Goal: Check status: Check status

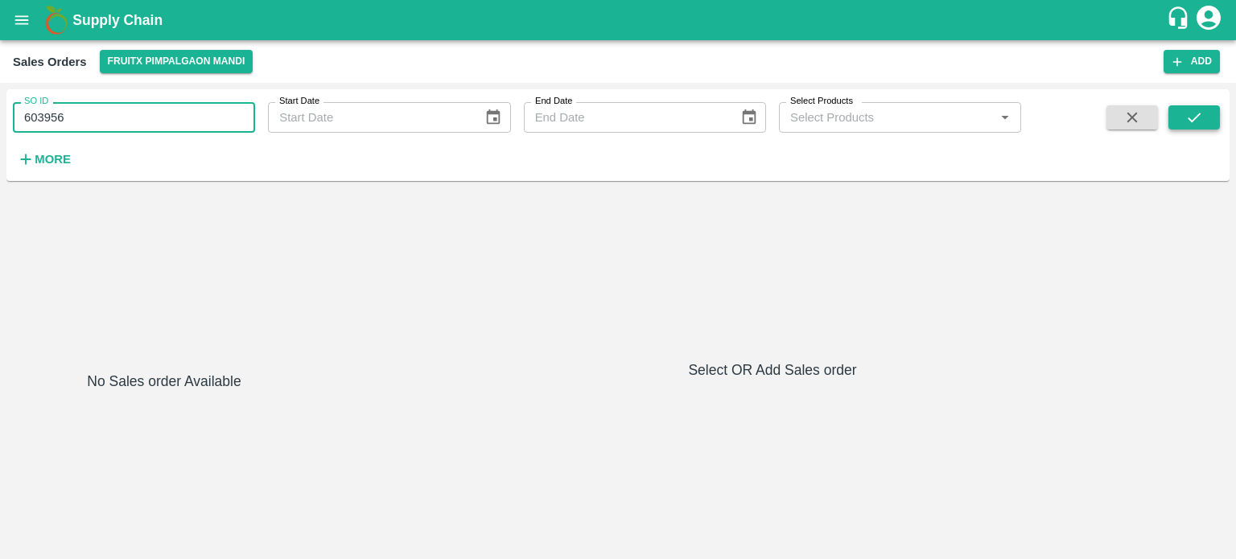
click at [1194, 116] on icon "submit" at bounding box center [1194, 118] width 18 height 18
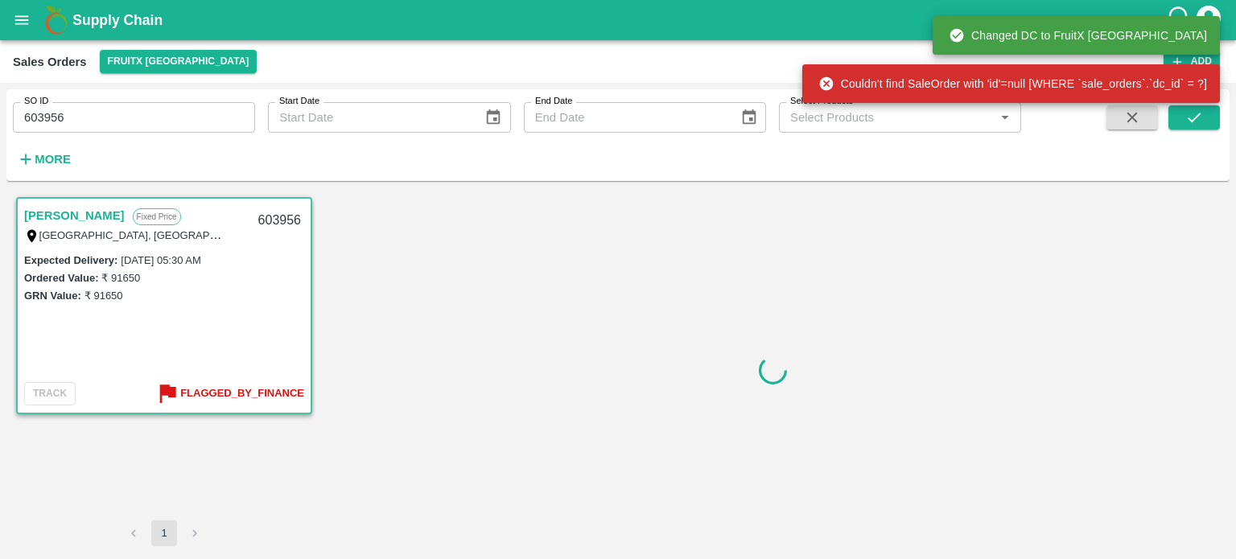
click at [125, 215] on link "[PERSON_NAME]" at bounding box center [74, 215] width 101 height 21
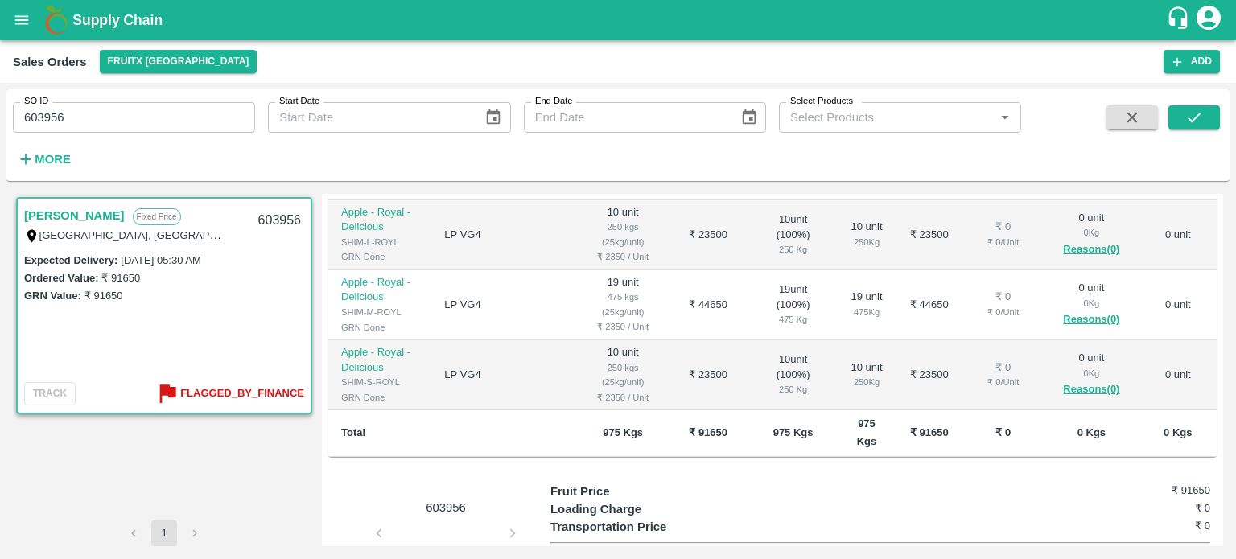
scroll to position [415, 0]
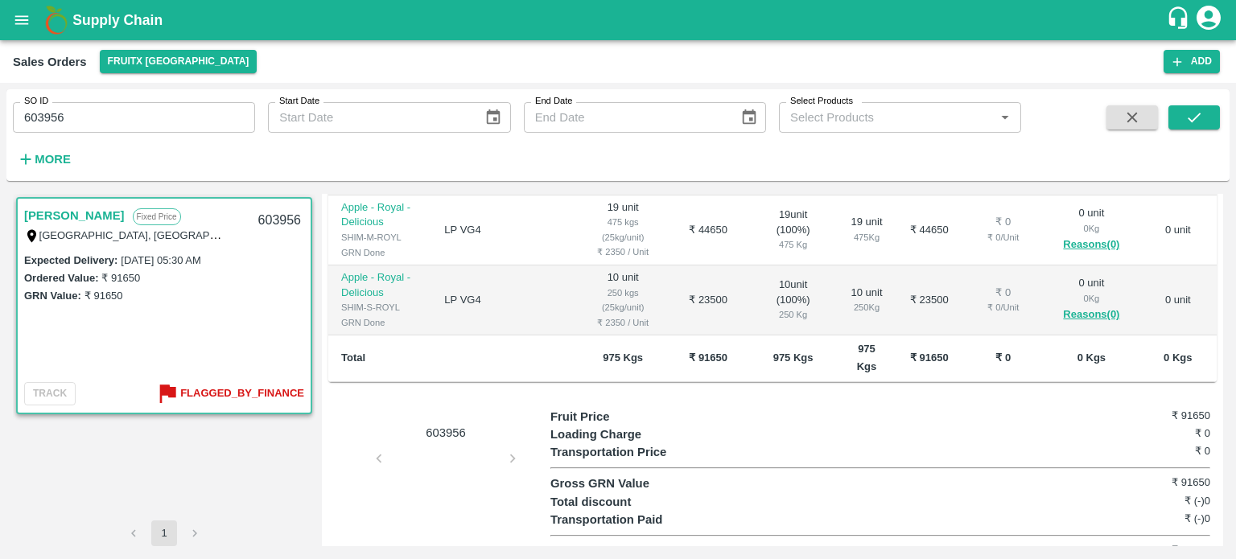
click at [448, 437] on div "603956" at bounding box center [439, 484] width 222 height 153
click at [521, 437] on div "603956" at bounding box center [439, 484] width 222 height 153
click at [512, 437] on div "603956" at bounding box center [439, 484] width 222 height 153
click at [443, 446] on div "603956" at bounding box center [439, 484] width 222 height 153
click at [454, 424] on p "603956" at bounding box center [445, 433] width 121 height 18
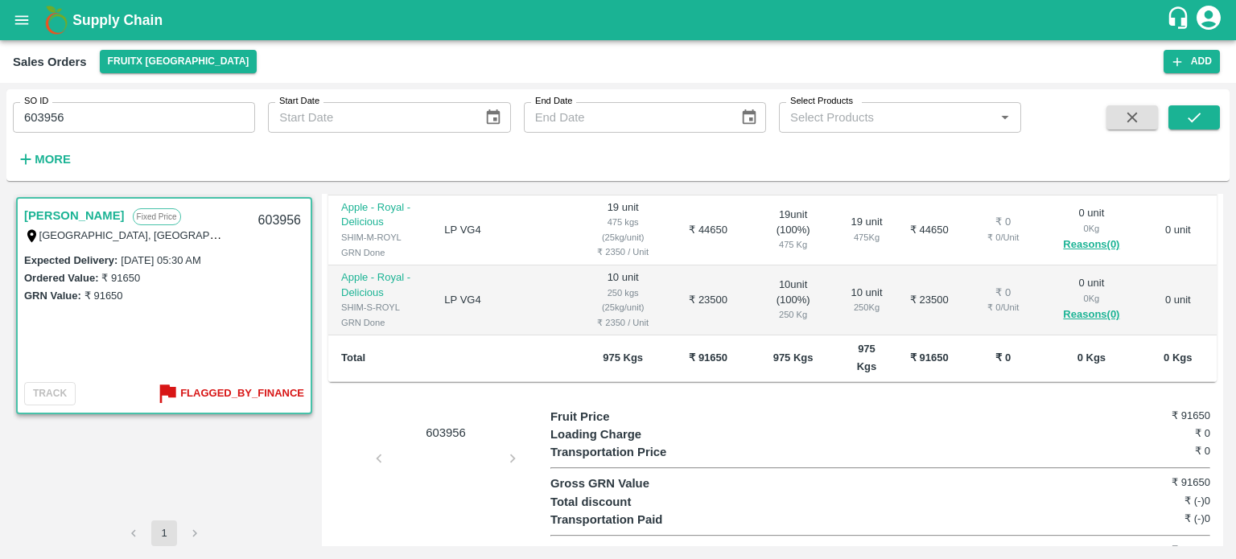
click at [431, 435] on div "603956" at bounding box center [439, 484] width 222 height 153
click at [433, 443] on div "603956" at bounding box center [439, 484] width 222 height 153
click at [512, 439] on div "603956" at bounding box center [439, 484] width 222 height 153
click at [125, 212] on link "[PERSON_NAME]" at bounding box center [74, 215] width 101 height 21
click at [513, 440] on div "603956" at bounding box center [439, 484] width 222 height 153
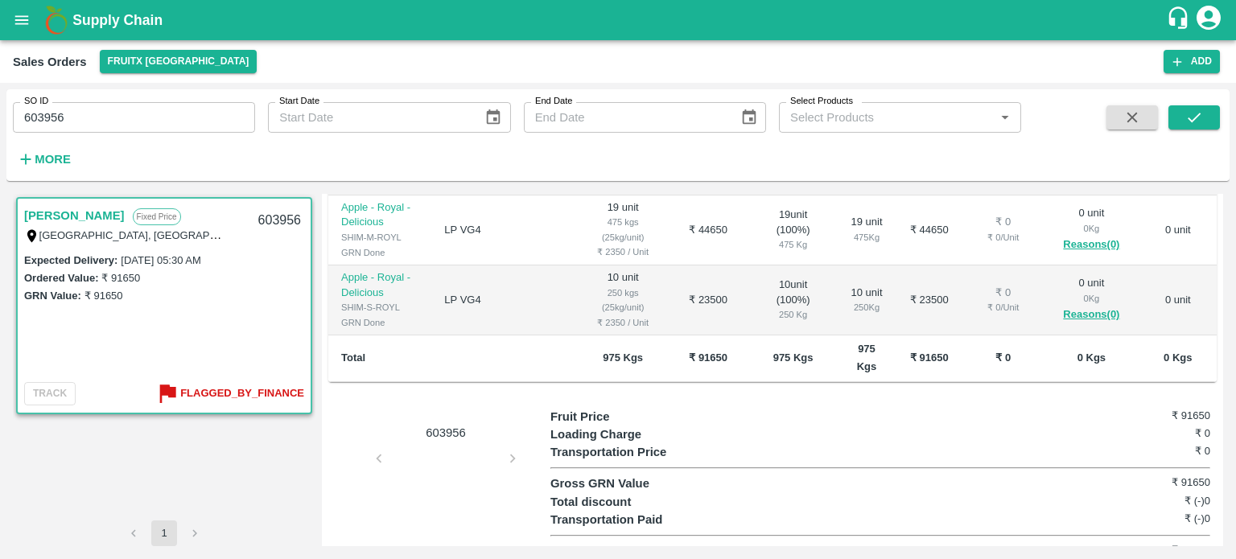
click at [516, 435] on div "603956" at bounding box center [439, 484] width 222 height 153
click at [515, 435] on div "603956" at bounding box center [439, 484] width 222 height 153
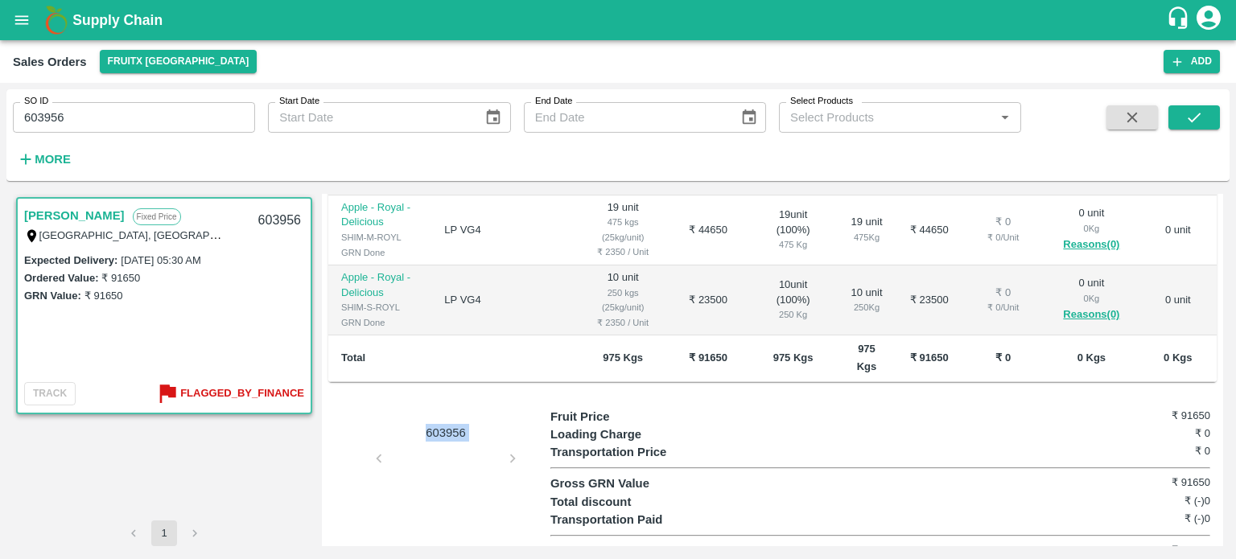
click at [515, 435] on div "603956" at bounding box center [439, 484] width 222 height 153
drag, startPoint x: 515, startPoint y: 435, endPoint x: 488, endPoint y: 459, distance: 35.9
click at [511, 439] on div "603956" at bounding box center [439, 484] width 222 height 153
click at [465, 447] on div "603956" at bounding box center [439, 484] width 222 height 153
click at [464, 447] on div "603956" at bounding box center [439, 484] width 222 height 153
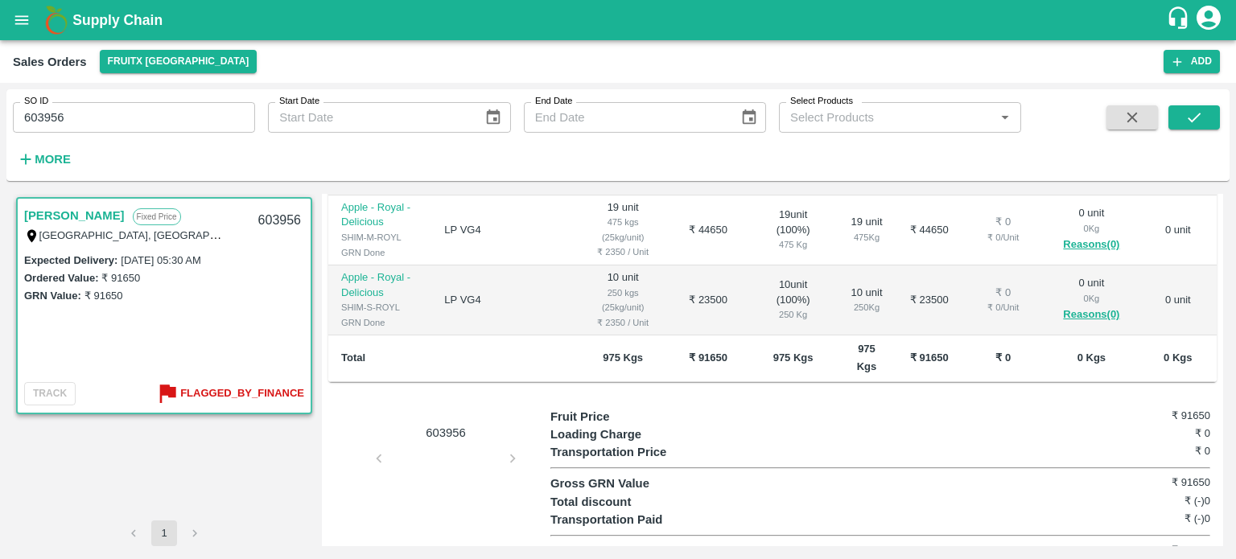
click at [454, 424] on p "603956" at bounding box center [445, 433] width 121 height 18
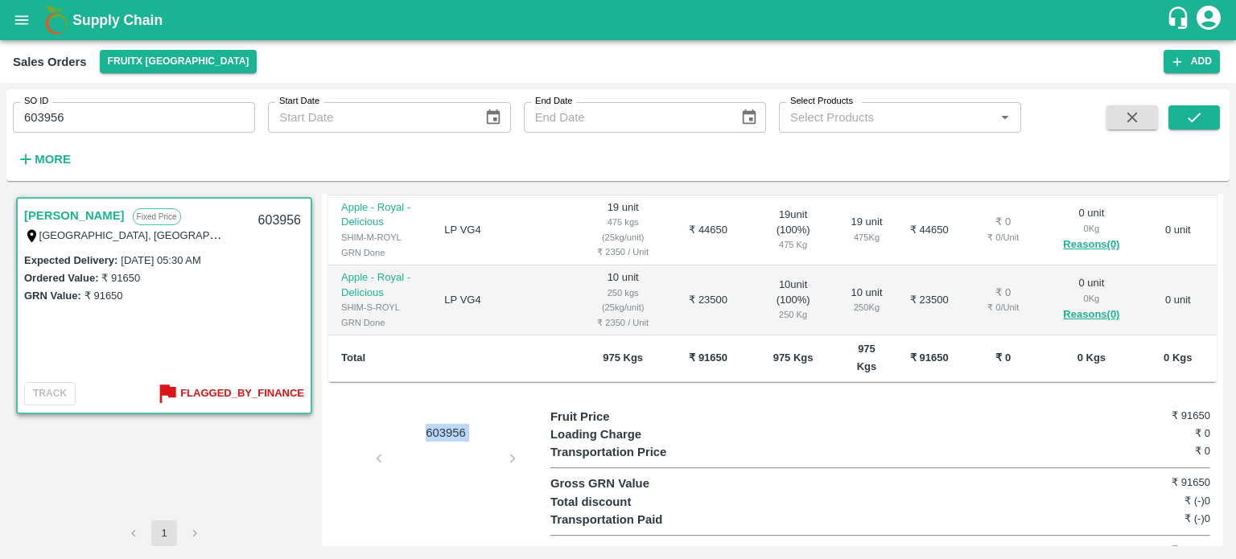
click at [436, 433] on div "603956" at bounding box center [439, 484] width 222 height 153
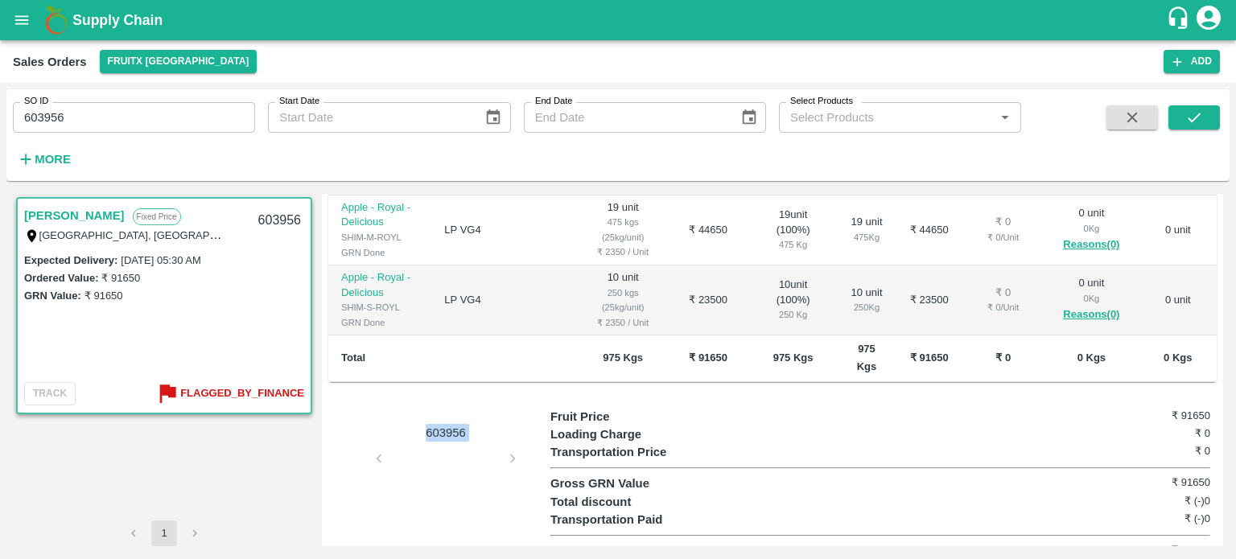
click at [436, 433] on div "603956" at bounding box center [439, 484] width 222 height 153
click at [435, 431] on div "603956" at bounding box center [439, 484] width 222 height 153
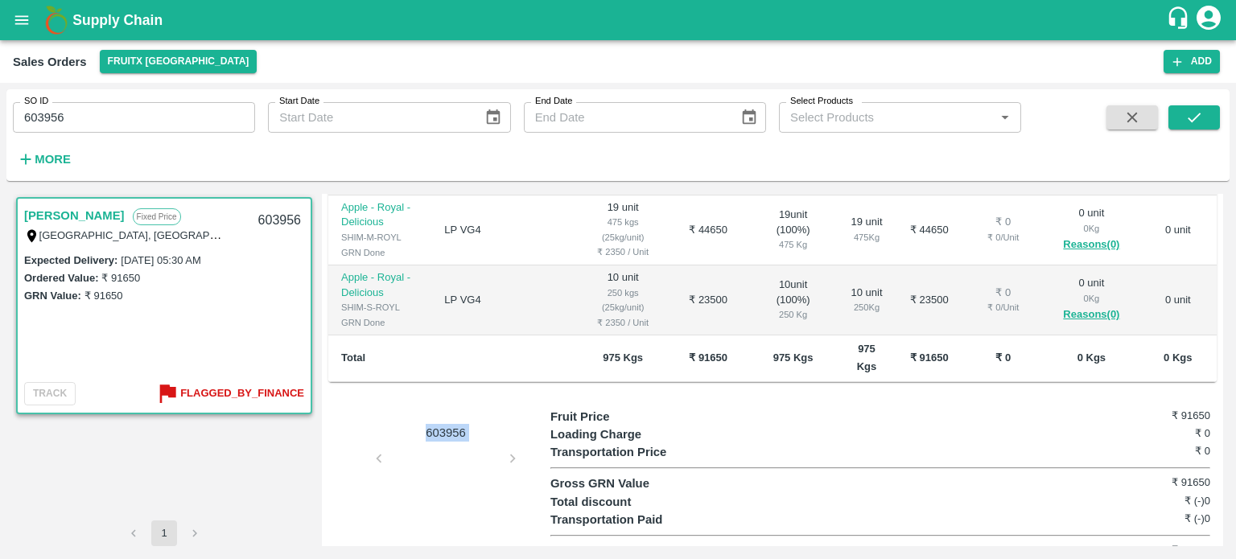
click at [435, 431] on div "603956" at bounding box center [439, 484] width 222 height 153
drag, startPoint x: 435, startPoint y: 431, endPoint x: 444, endPoint y: 454, distance: 25.3
click at [444, 454] on div "603956" at bounding box center [439, 484] width 222 height 153
click at [446, 466] on div "603956" at bounding box center [439, 484] width 222 height 153
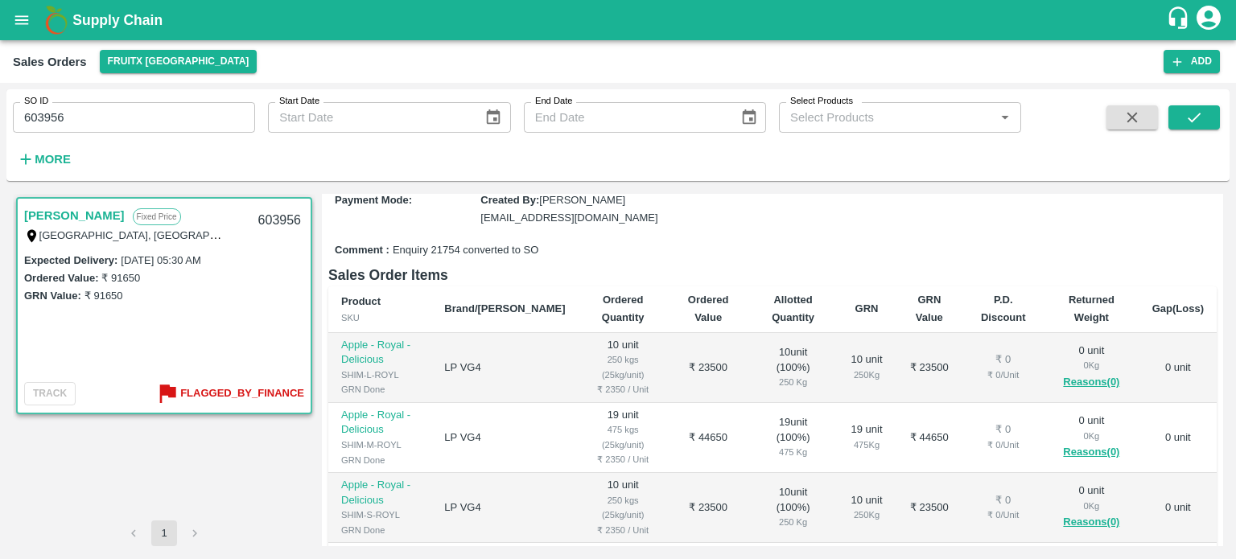
scroll to position [0, 0]
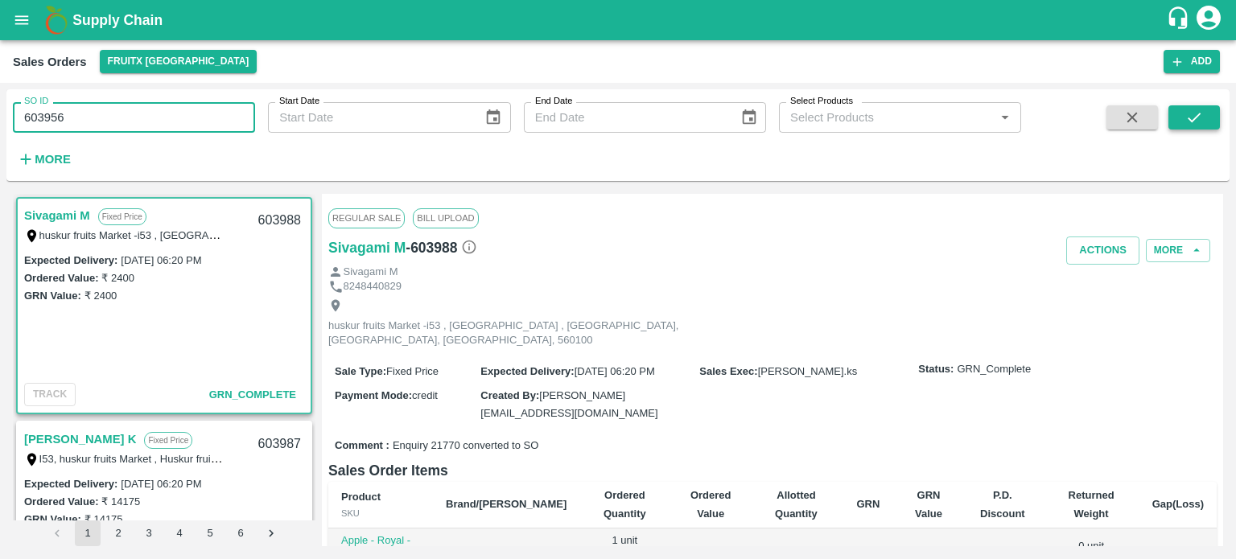
click at [1215, 122] on button "submit" at bounding box center [1193, 117] width 51 height 24
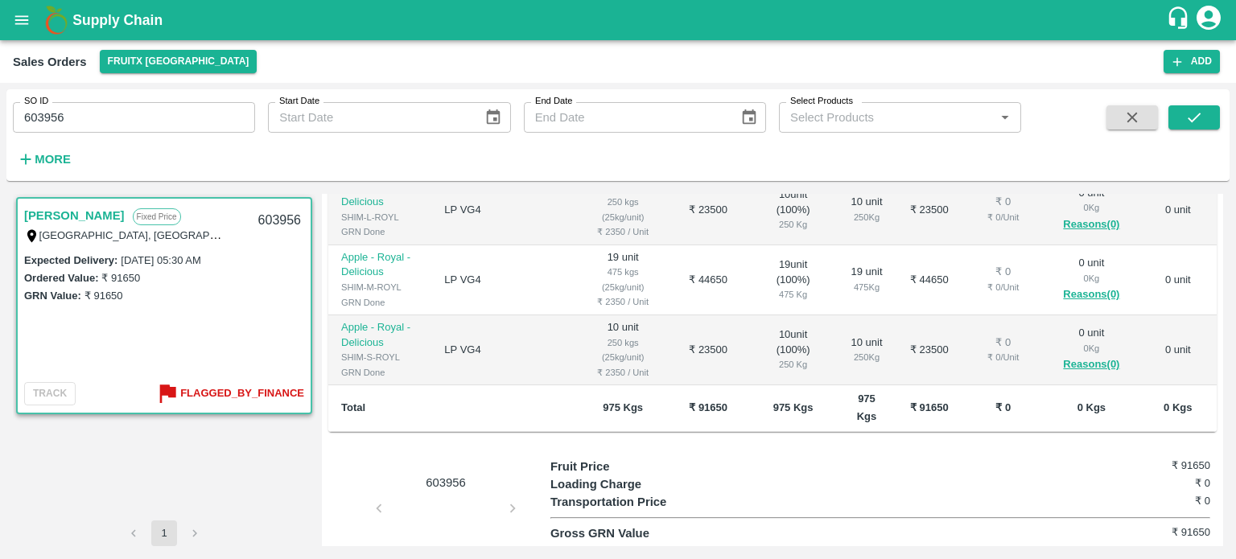
scroll to position [415, 0]
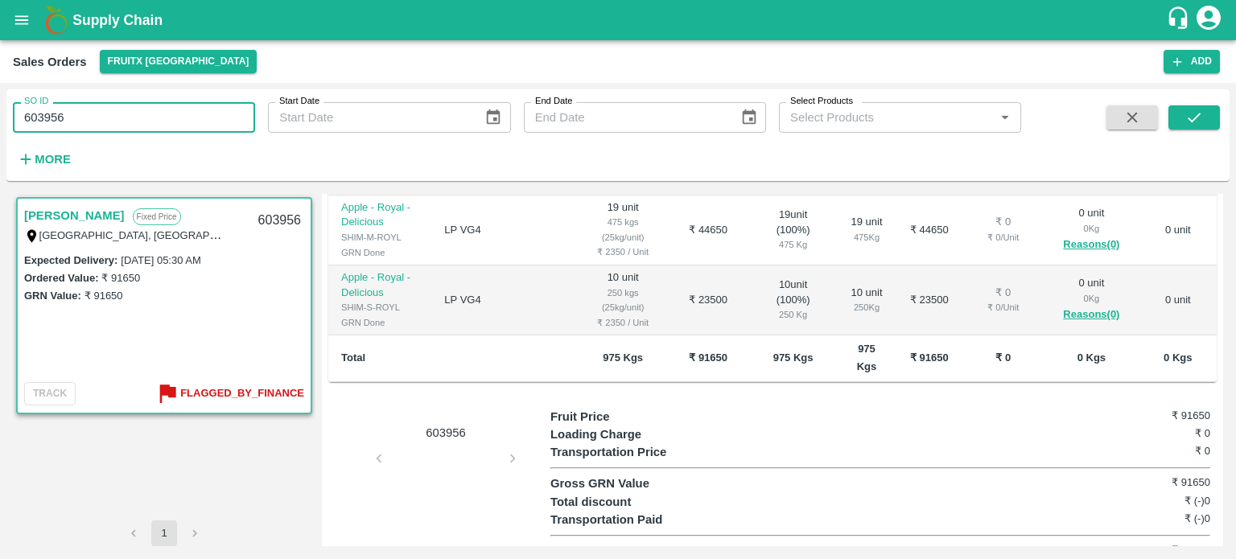
drag, startPoint x: 53, startPoint y: 112, endPoint x: 223, endPoint y: 134, distance: 171.2
click at [223, 134] on div "SO ID 603956 SO ID Start Date Start Date End Date End Date Select Products Sele…" at bounding box center [510, 131] width 1021 height 84
type input "603964"
click at [1195, 113] on icon "submit" at bounding box center [1194, 118] width 18 height 18
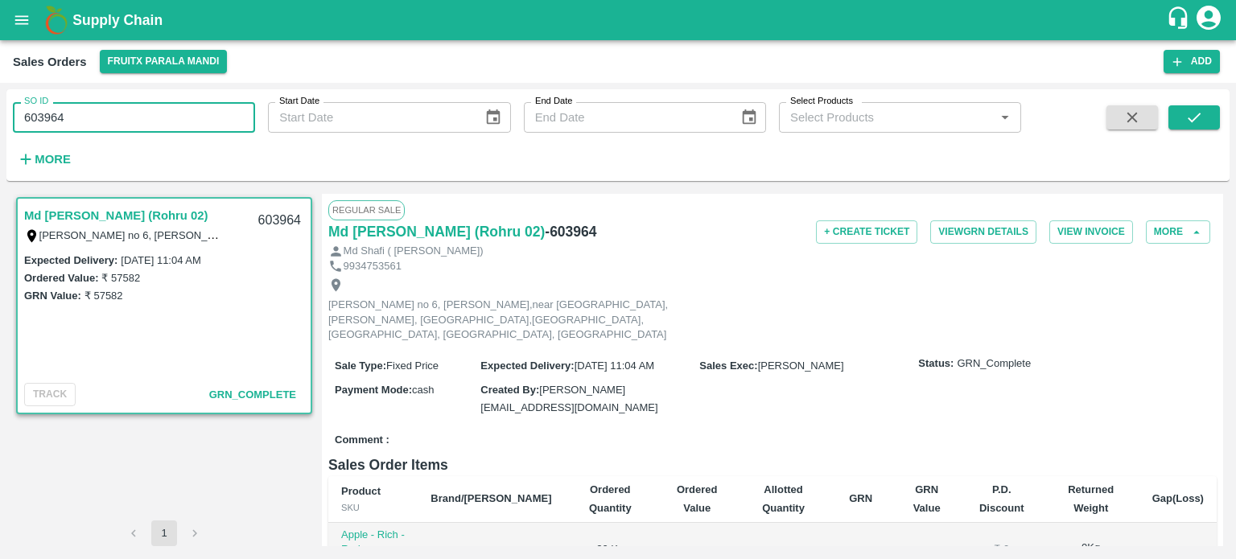
click at [146, 106] on input "603964" at bounding box center [134, 117] width 242 height 31
click at [1201, 122] on icon "submit" at bounding box center [1194, 118] width 18 height 18
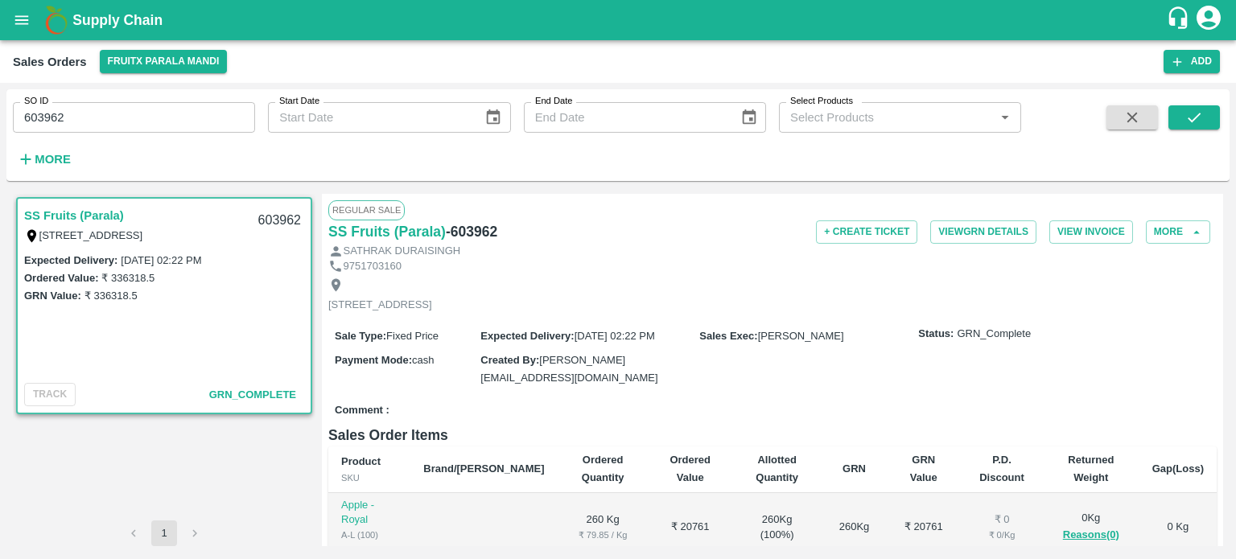
click at [126, 114] on input "603962" at bounding box center [134, 117] width 242 height 31
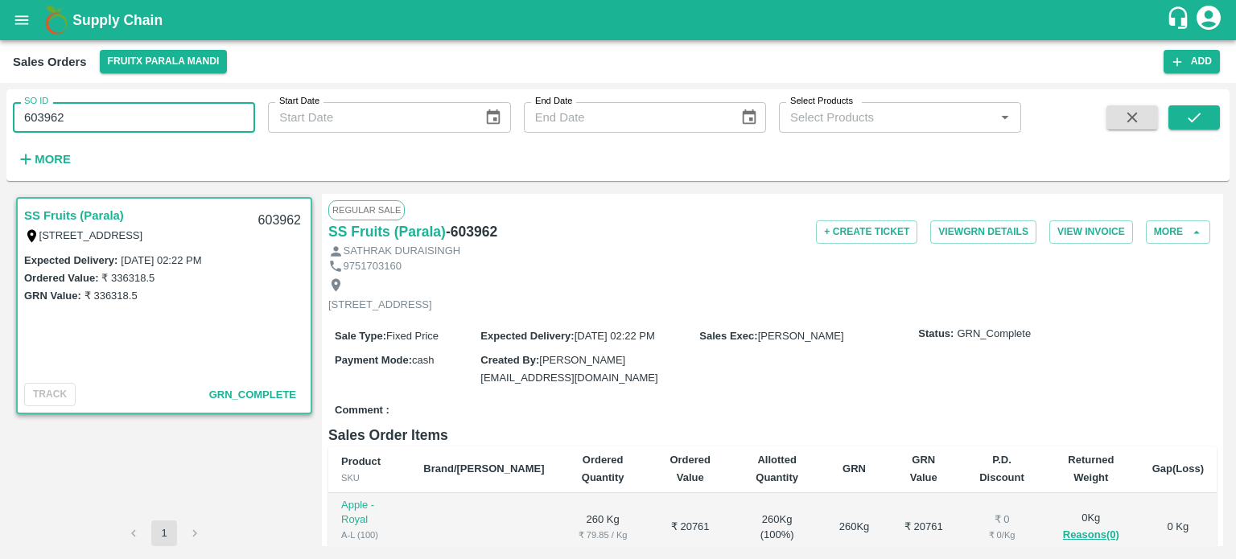
drag, startPoint x: 55, startPoint y: 113, endPoint x: 164, endPoint y: 107, distance: 109.6
click at [164, 107] on input "603962" at bounding box center [134, 117] width 242 height 31
drag, startPoint x: 1187, startPoint y: 135, endPoint x: 1203, endPoint y: 118, distance: 23.3
click at [1189, 133] on span at bounding box center [1193, 138] width 51 height 66
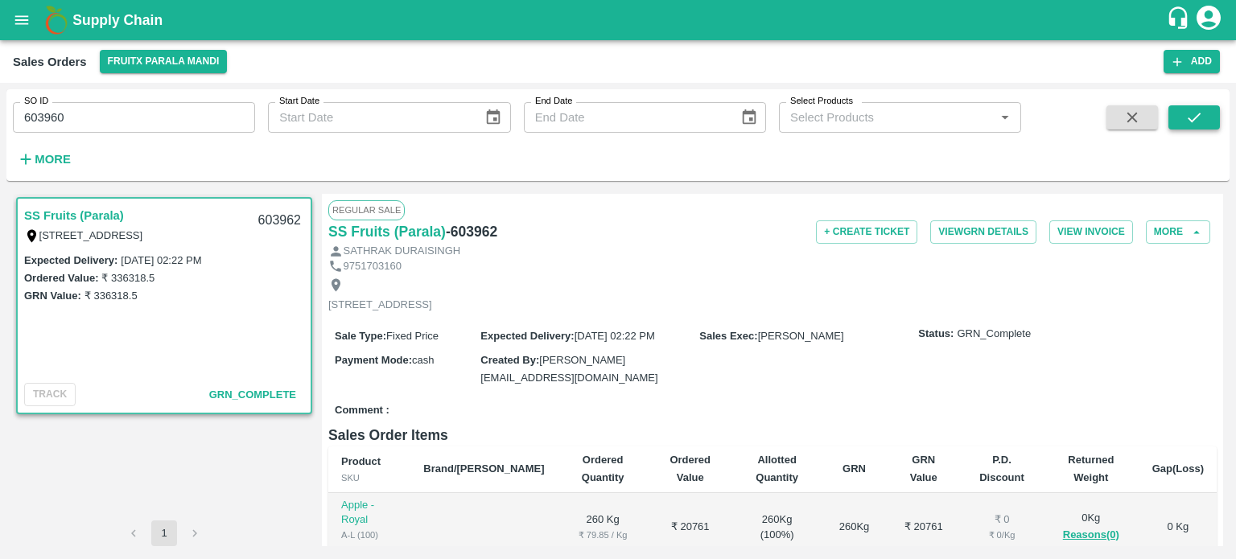
click at [1203, 118] on button "submit" at bounding box center [1193, 117] width 51 height 24
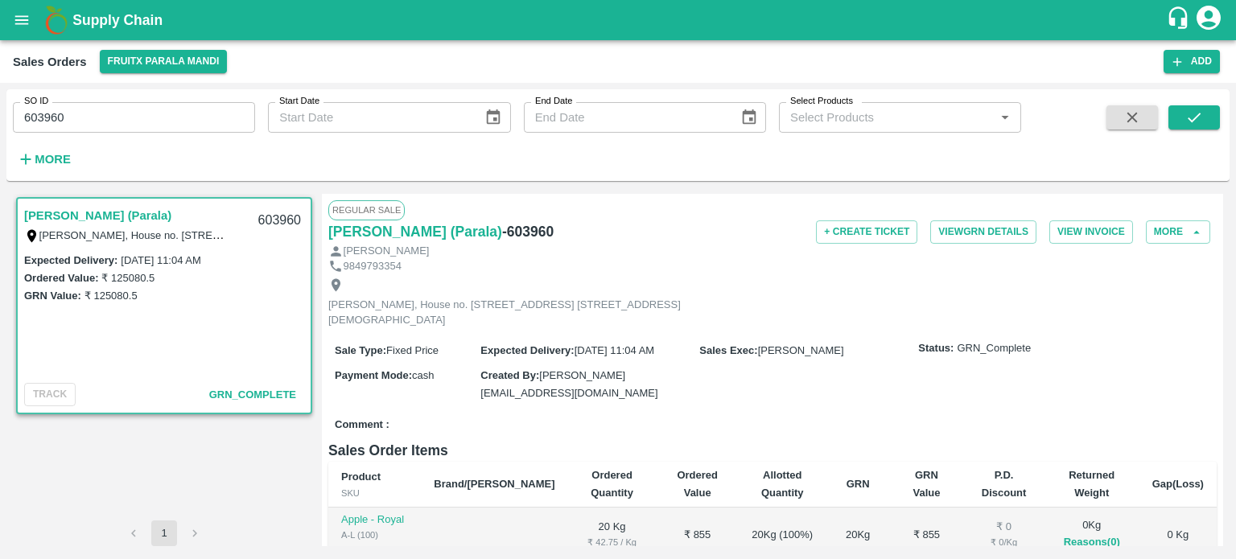
click at [179, 124] on input "603960" at bounding box center [134, 117] width 242 height 31
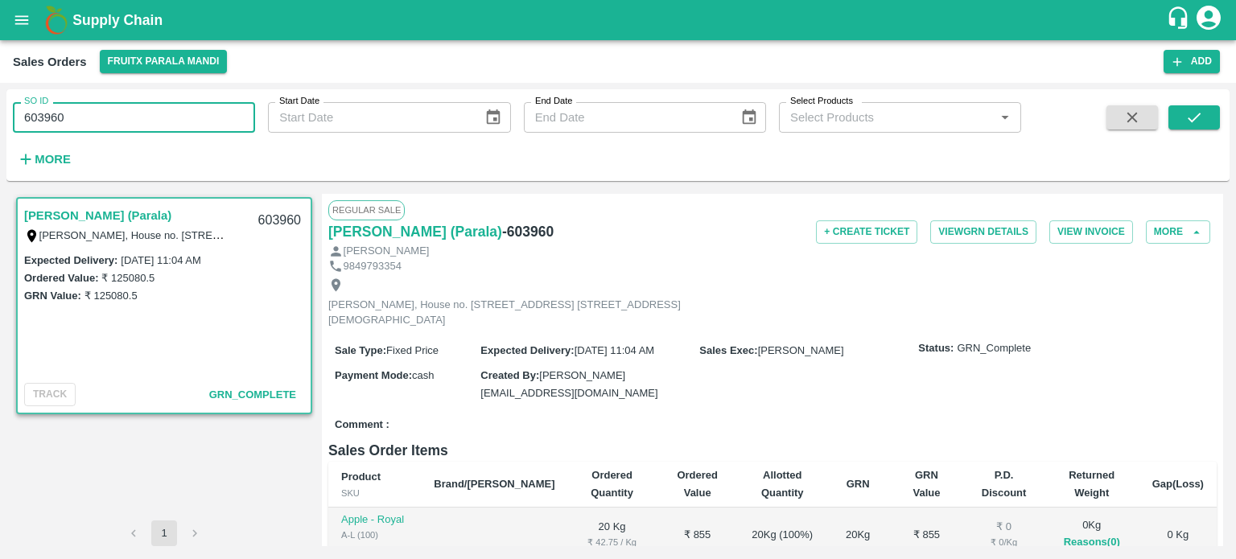
drag, startPoint x: 58, startPoint y: 113, endPoint x: 171, endPoint y: 108, distance: 112.8
click at [171, 108] on input "603960" at bounding box center [134, 117] width 242 height 31
click at [1189, 122] on icon "submit" at bounding box center [1194, 118] width 18 height 18
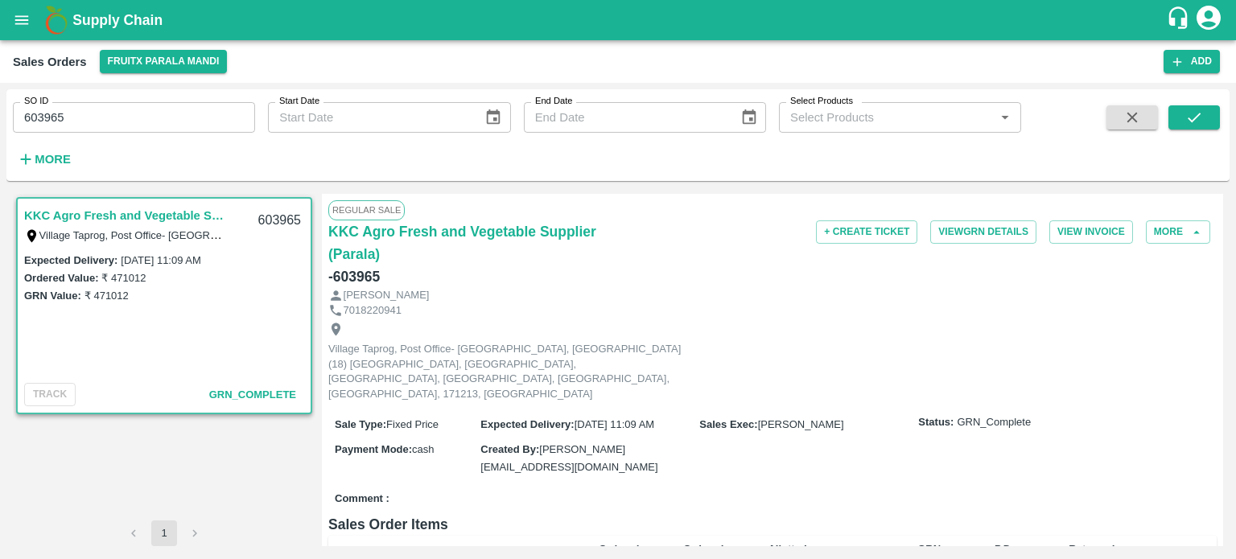
click at [173, 126] on input "603965" at bounding box center [134, 117] width 242 height 31
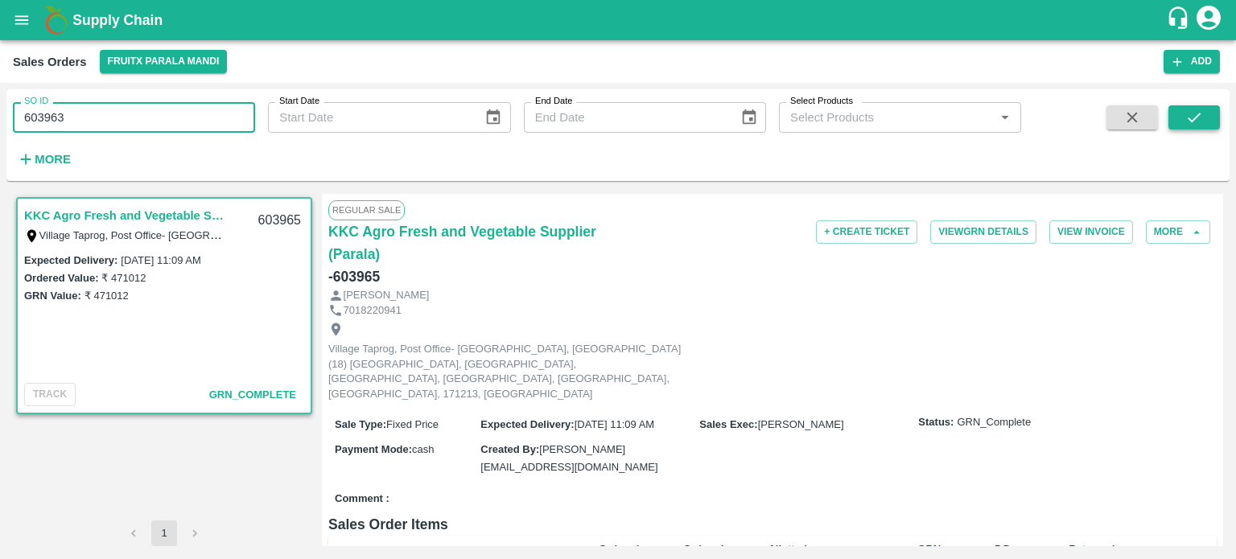
click at [1181, 115] on button "submit" at bounding box center [1193, 117] width 51 height 24
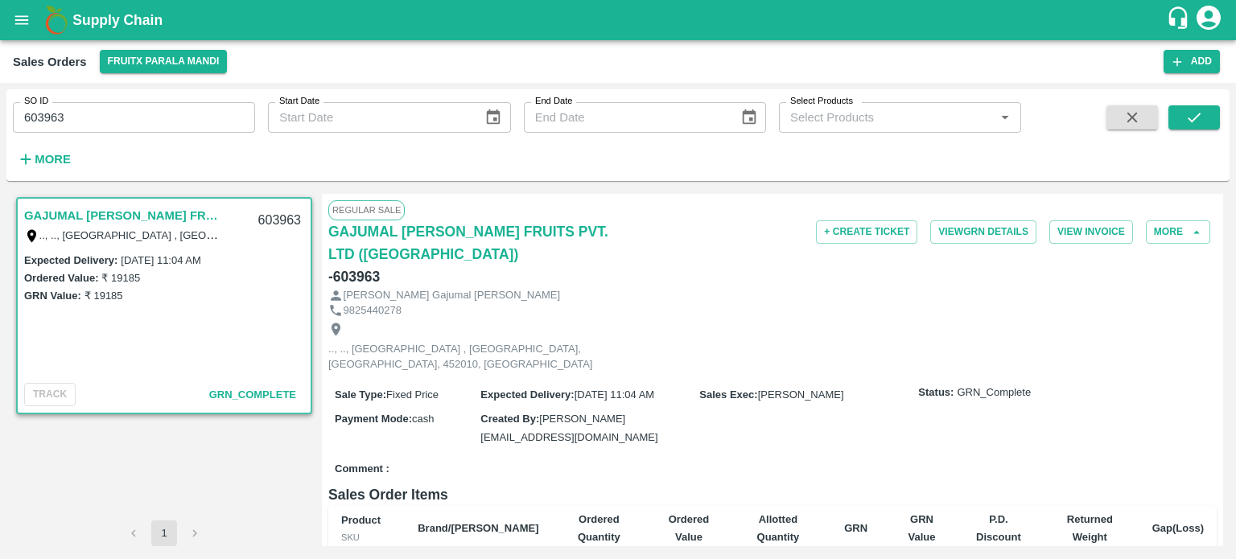
click at [122, 134] on div "SO ID 603963 SO ID Start Date Start Date End Date End Date Select Products Sele…" at bounding box center [510, 131] width 1021 height 84
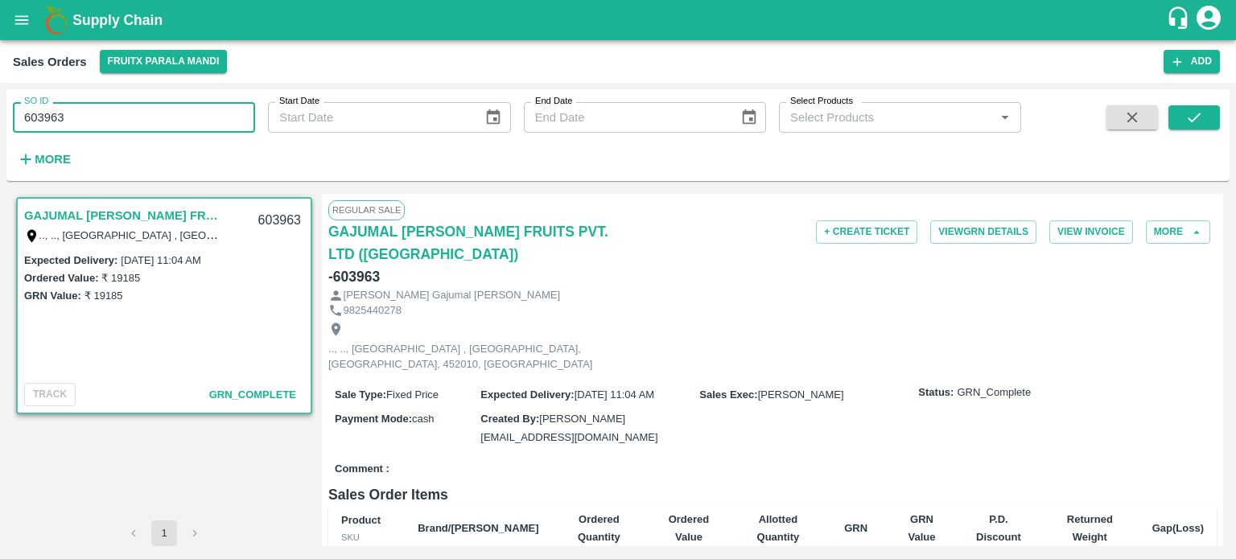
click at [138, 110] on input "603963" at bounding box center [134, 117] width 242 height 31
click at [1168, 120] on button "submit" at bounding box center [1193, 117] width 51 height 24
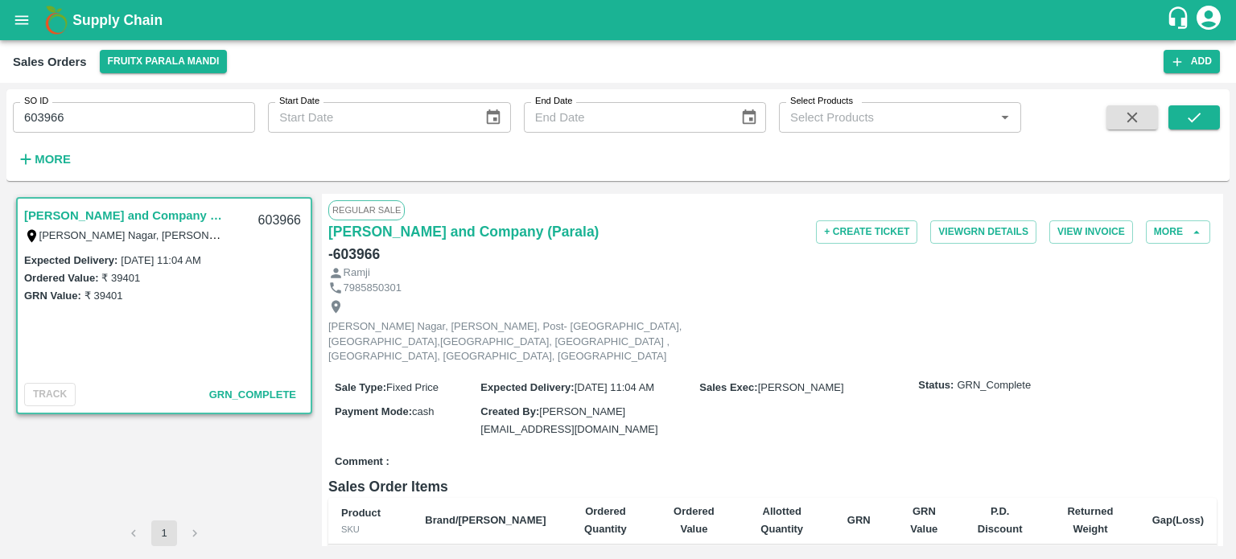
click at [88, 113] on input "603966" at bounding box center [134, 117] width 242 height 31
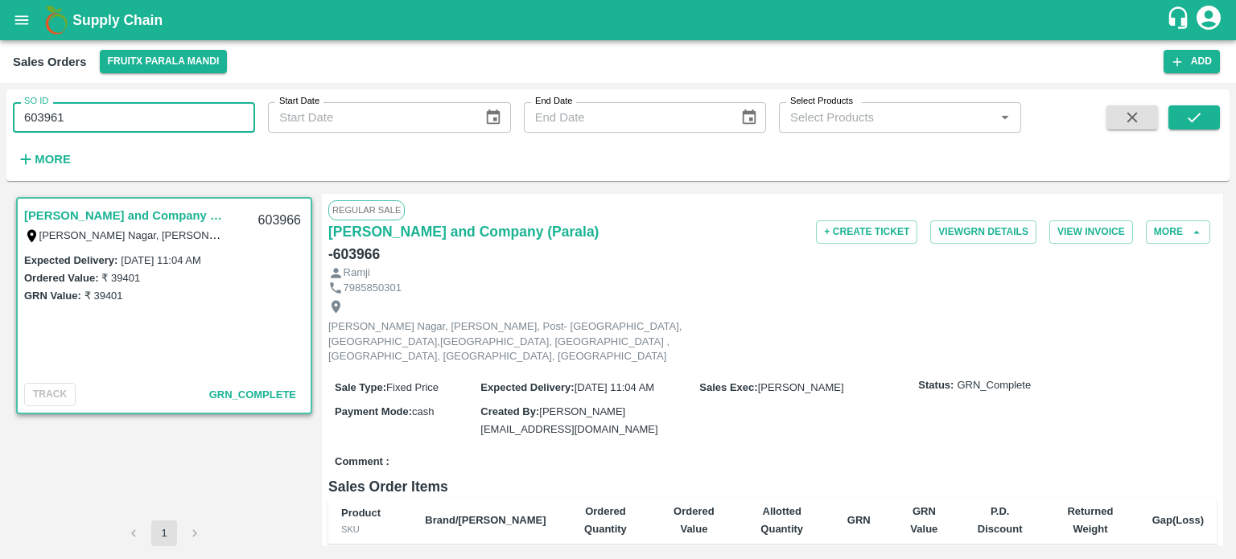
type input "603961"
click at [1195, 117] on icon "submit" at bounding box center [1194, 118] width 18 height 18
